Goal: Task Accomplishment & Management: Use online tool/utility

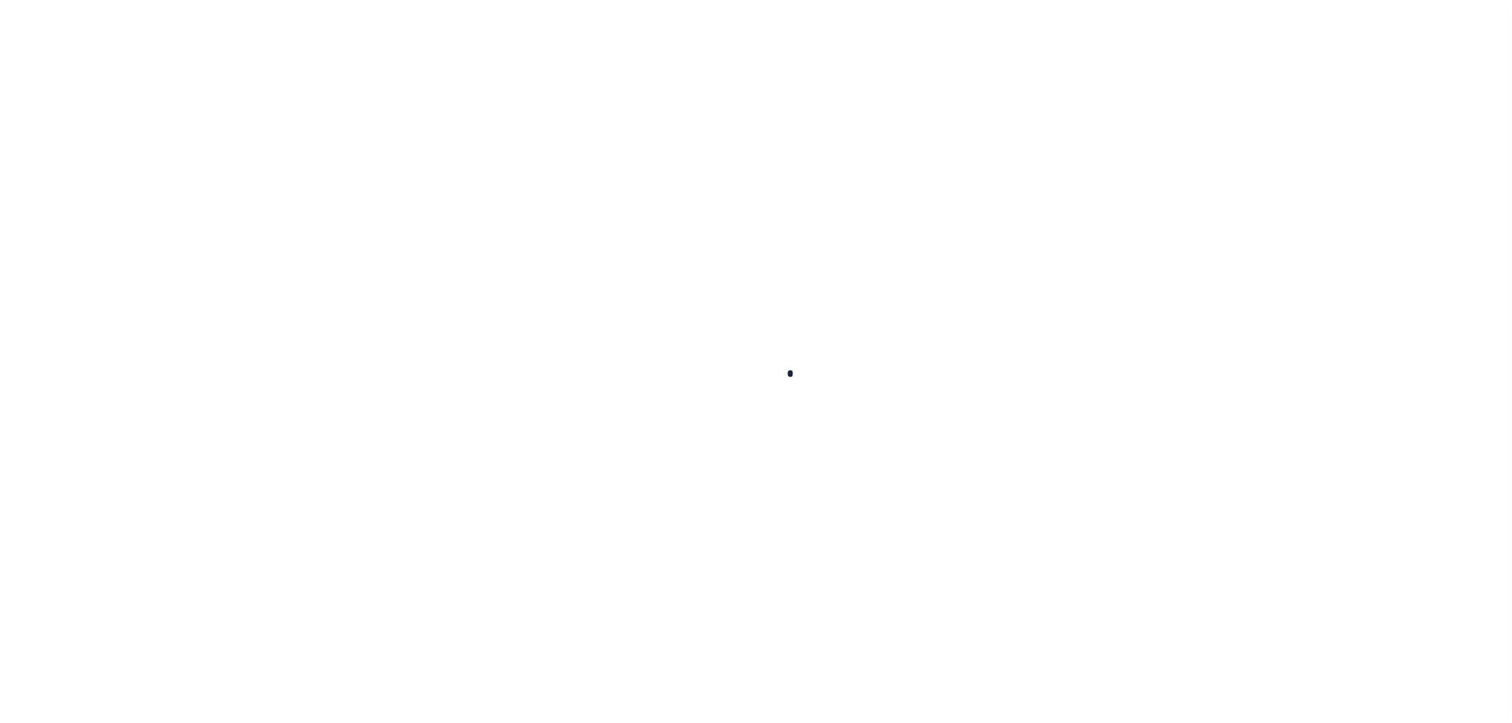
type input "-"
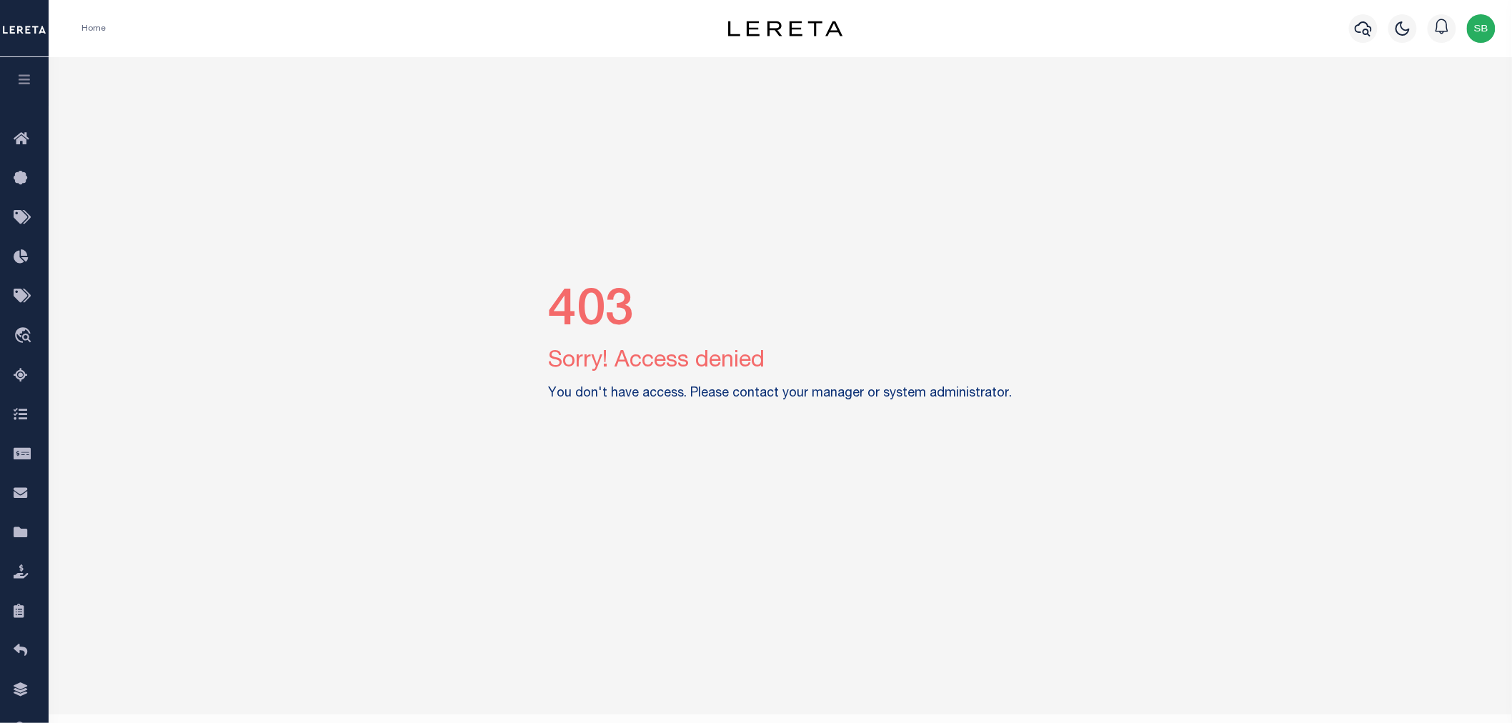
click at [1484, 31] on img "button" at bounding box center [1481, 28] width 29 height 29
click at [19, 139] on icon at bounding box center [25, 140] width 23 height 18
click at [29, 322] on link "travel_explore Order Management System" at bounding box center [24, 337] width 49 height 40
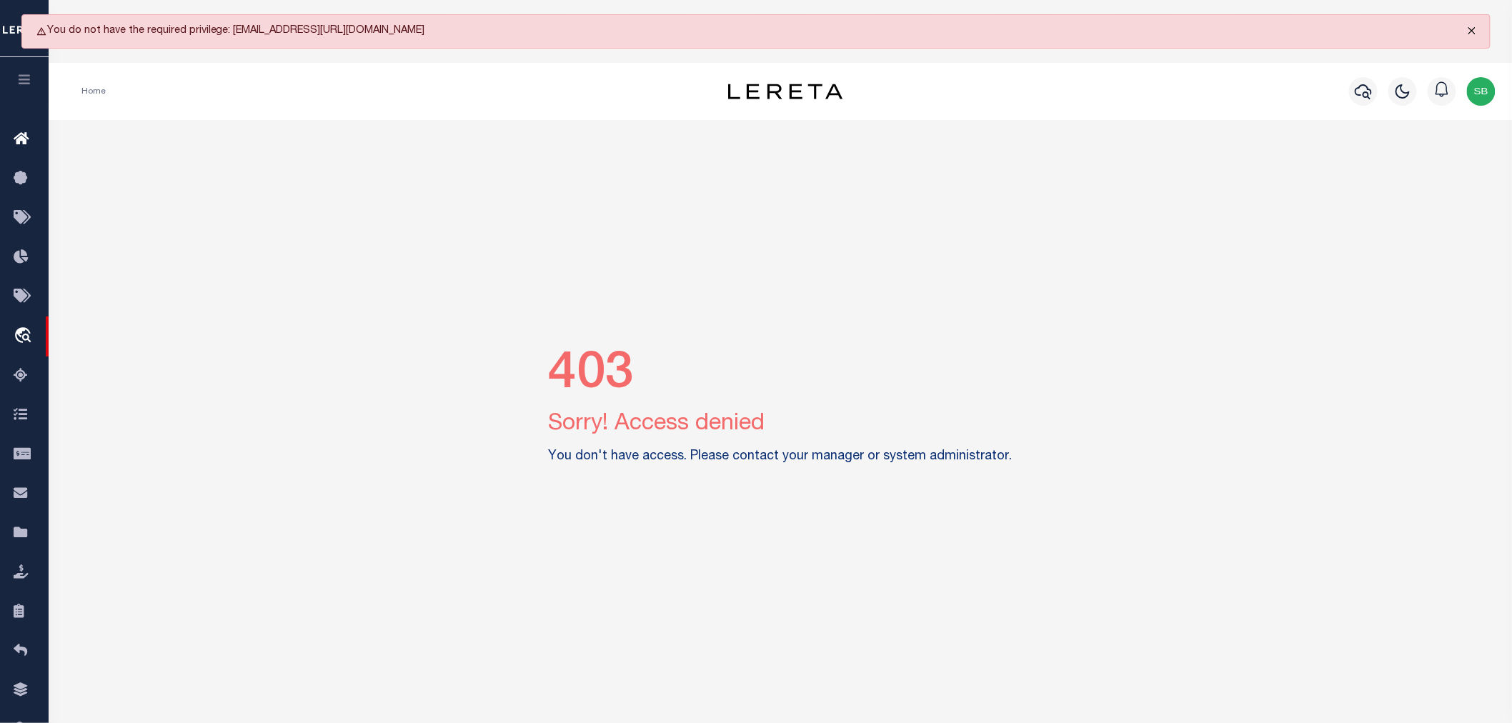
click at [1473, 31] on button "Close" at bounding box center [1472, 30] width 36 height 31
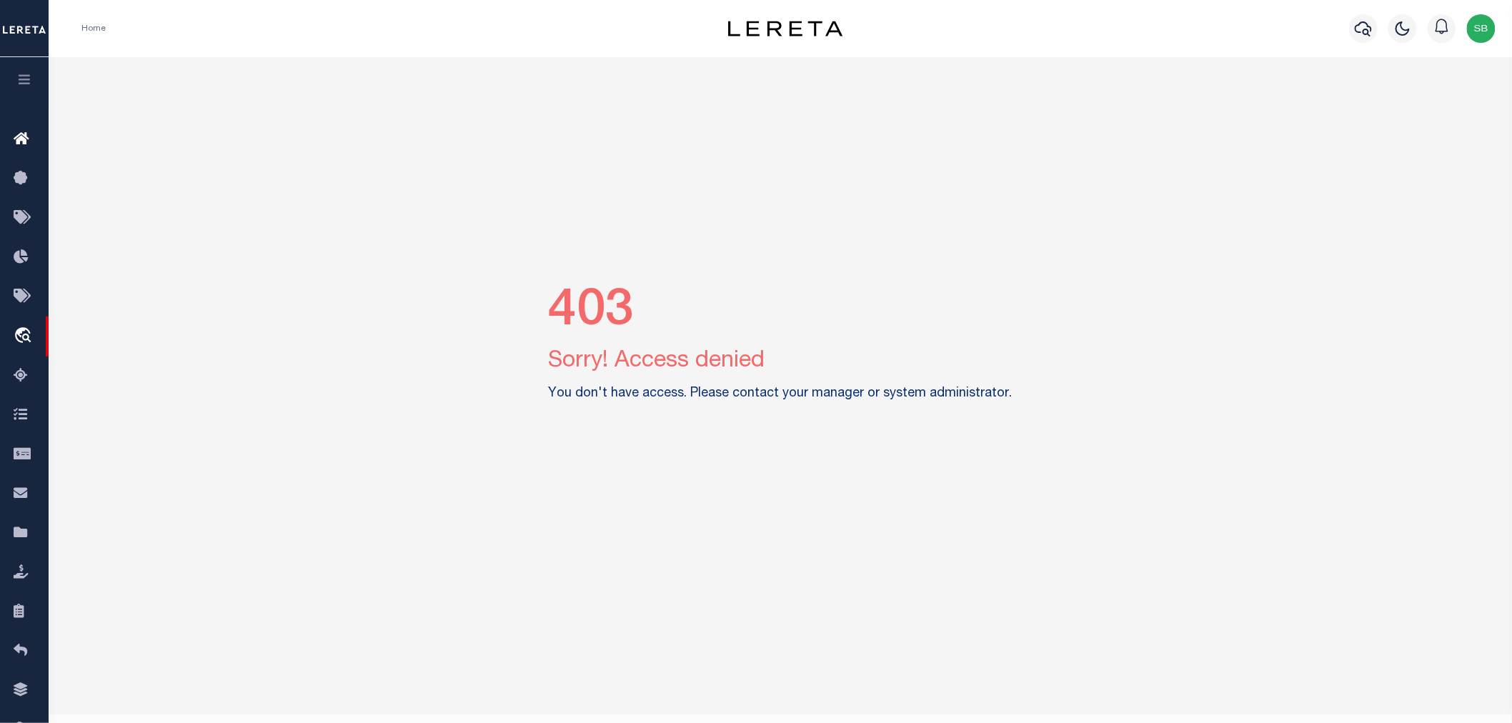
click at [1475, 82] on div "403 Sorry! Access denied You don't have access. Please contact your manager or …" at bounding box center [780, 346] width 1453 height 579
click at [1475, 38] on img "button" at bounding box center [1481, 28] width 29 height 29
click at [1431, 97] on span "Sign out" at bounding box center [1425, 101] width 41 height 10
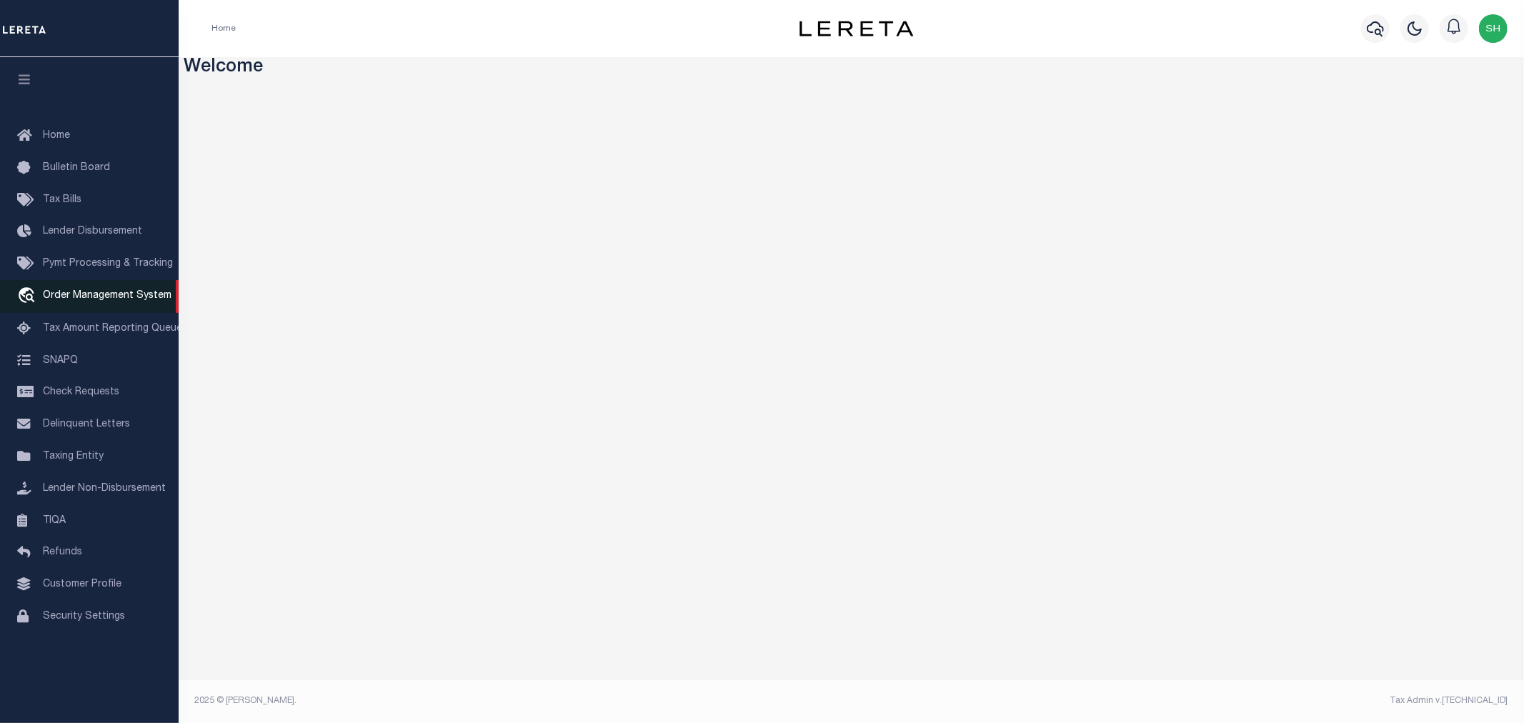
click at [93, 298] on span "Order Management System" at bounding box center [107, 296] width 129 height 10
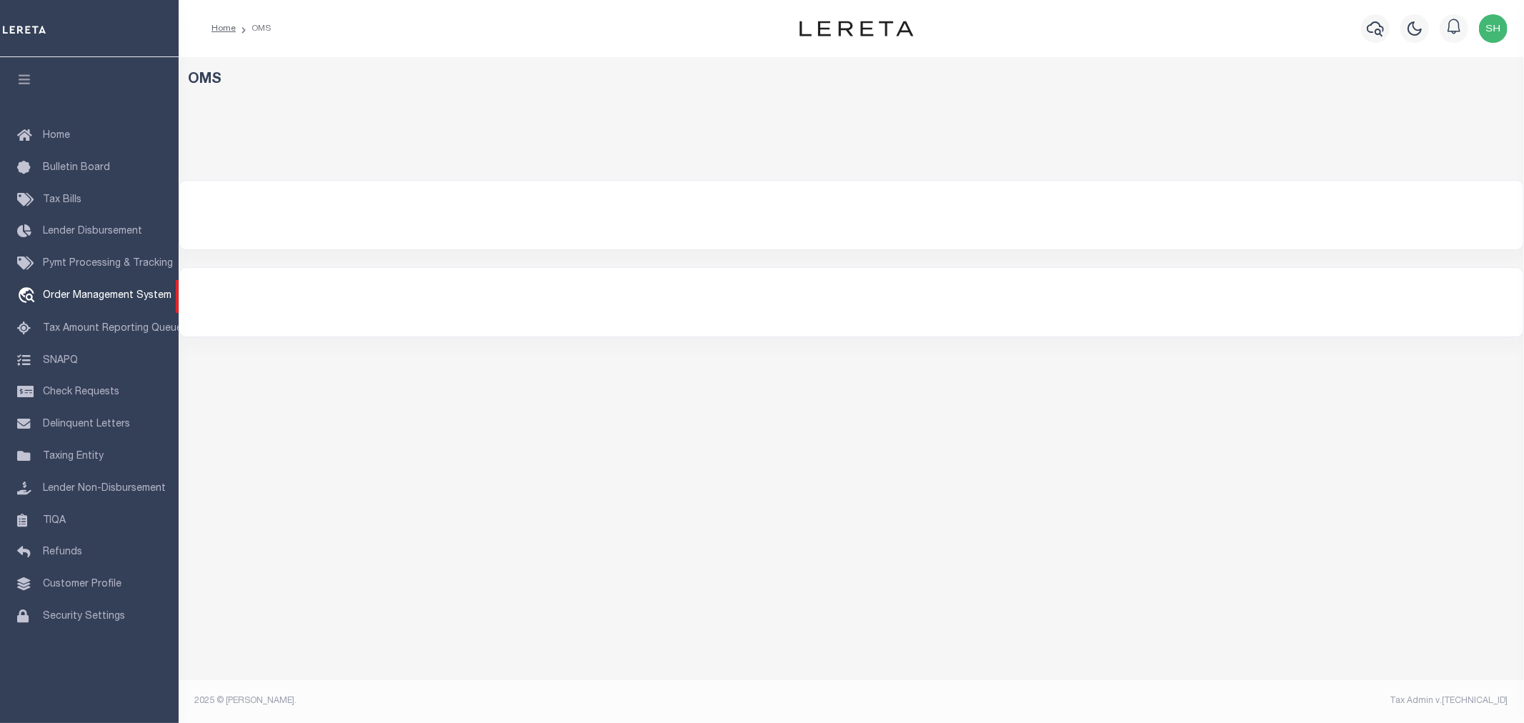
select select "200"
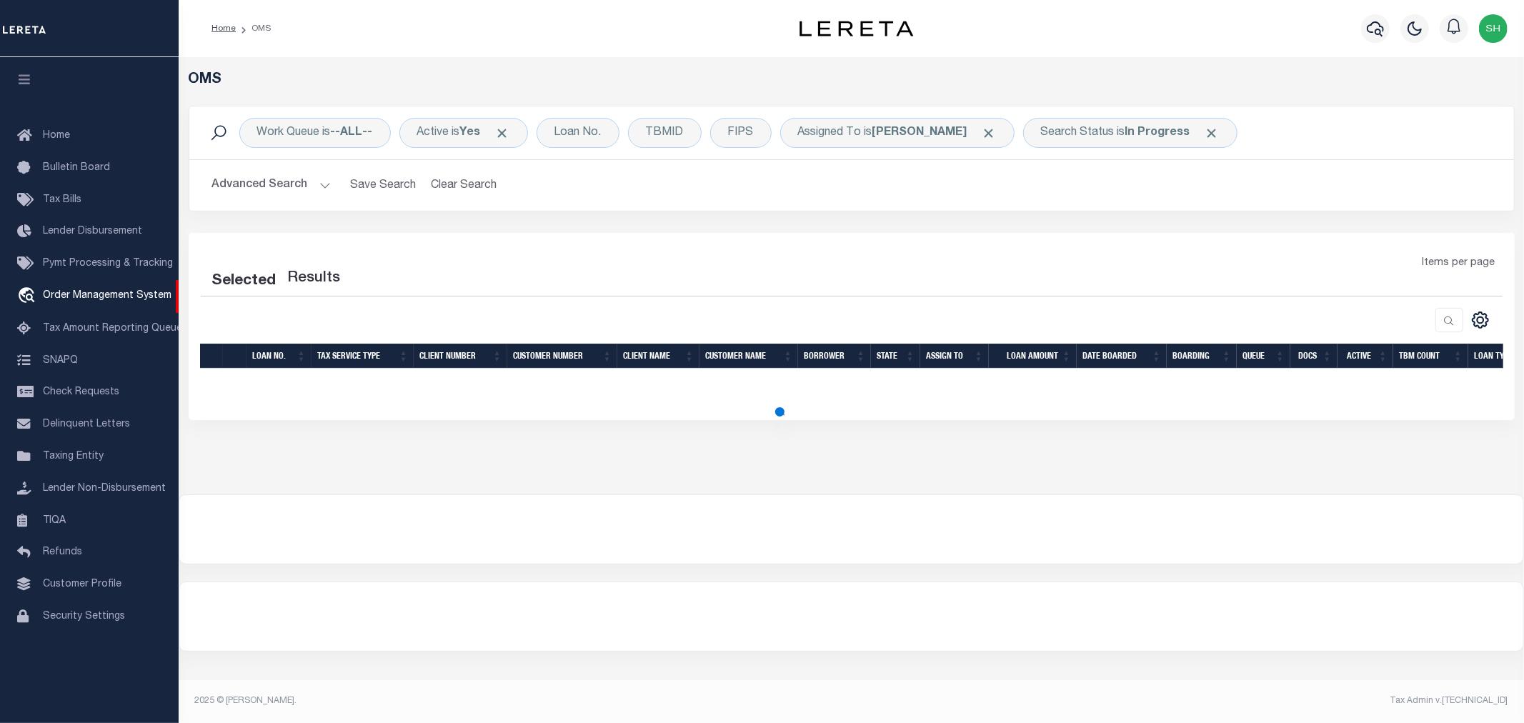
select select "200"
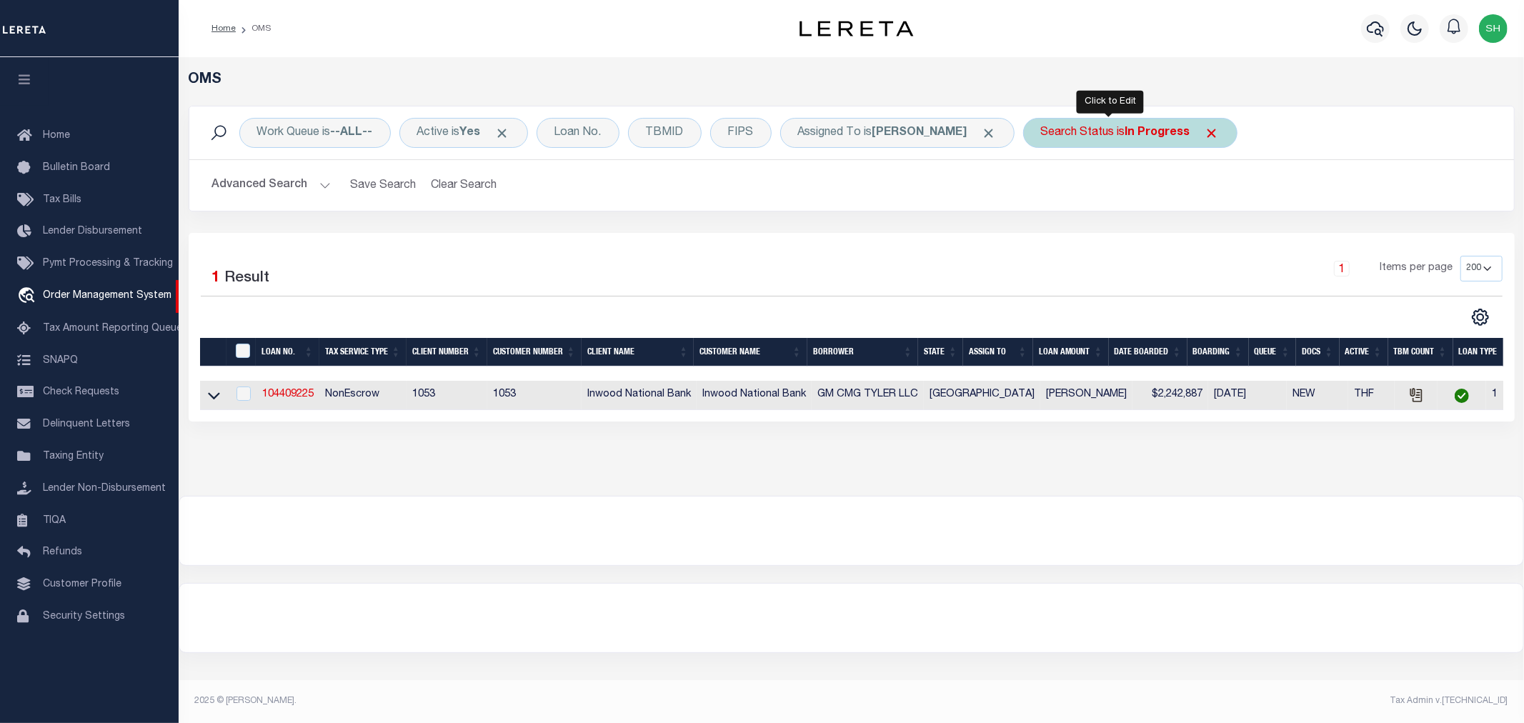
click at [1069, 141] on div "Search Status is In Progress" at bounding box center [1130, 133] width 214 height 30
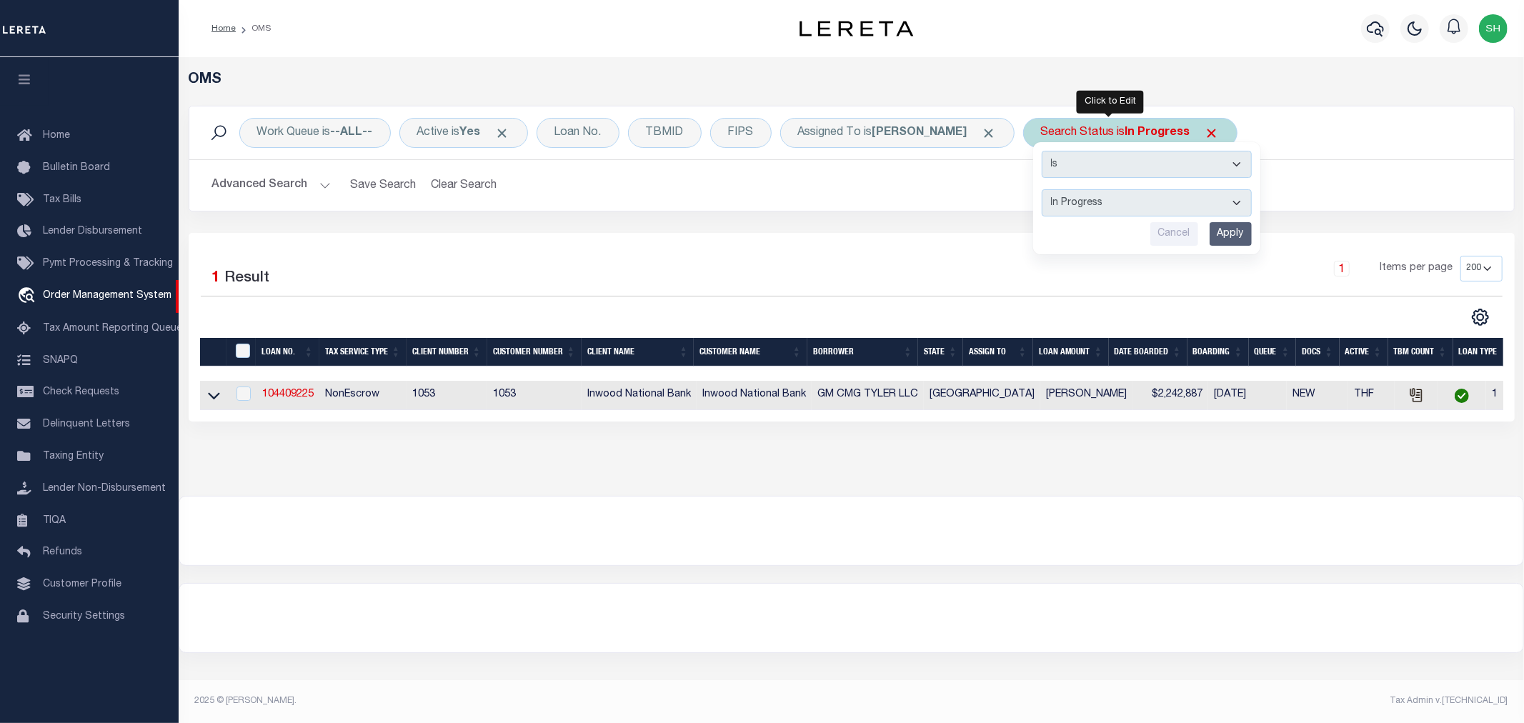
click at [1076, 209] on select "Automated Search Bad Parcel Complete Duplicate Parcel High Dollar Reporting In …" at bounding box center [1147, 202] width 210 height 27
select select "RD"
click at [1042, 189] on select "Automated Search Bad Parcel Complete Duplicate Parcel High Dollar Reporting In …" at bounding box center [1147, 202] width 210 height 27
click at [1218, 236] on input "Apply" at bounding box center [1231, 234] width 42 height 24
